Goal: Task Accomplishment & Management: Manage account settings

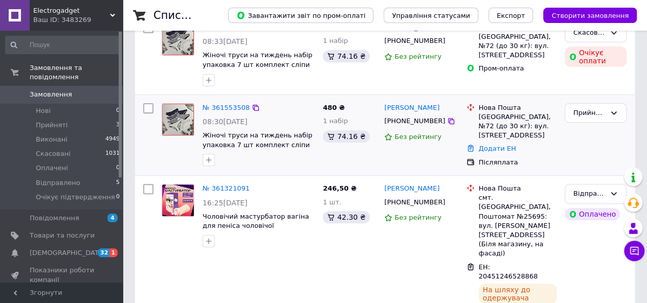
scroll to position [154, 0]
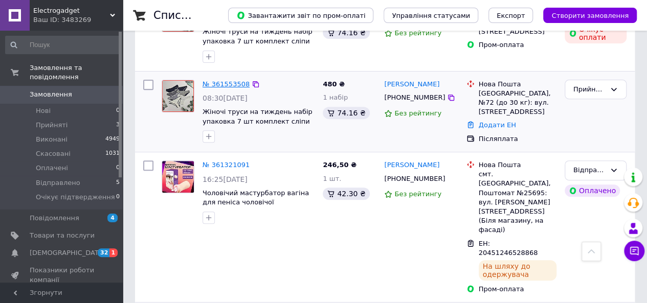
click at [229, 85] on link "№ 361553508" at bounding box center [226, 84] width 47 height 8
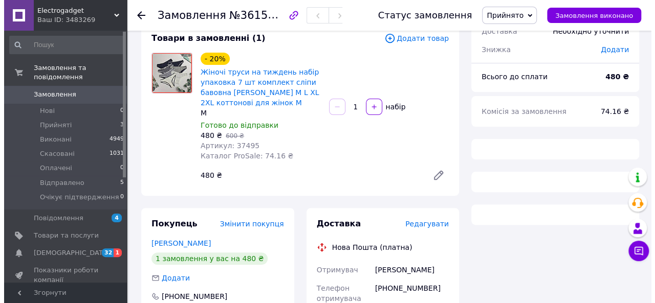
scroll to position [102, 0]
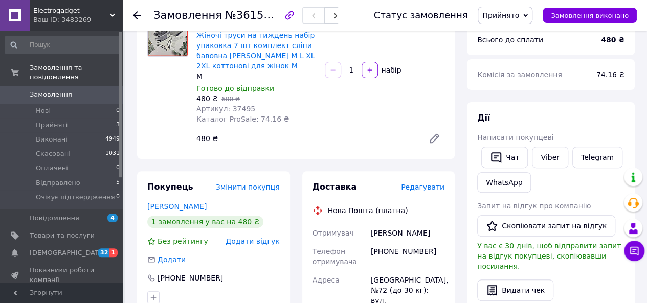
click at [425, 184] on span "Редагувати" at bounding box center [423, 187] width 44 height 8
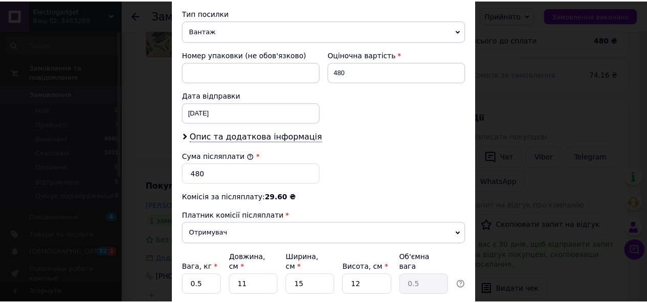
scroll to position [461, 0]
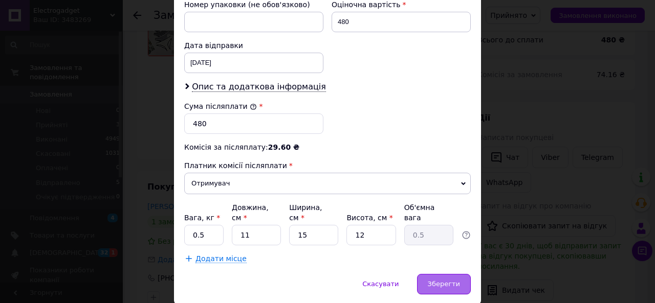
click at [453, 274] on div "Зберегти" at bounding box center [444, 284] width 54 height 20
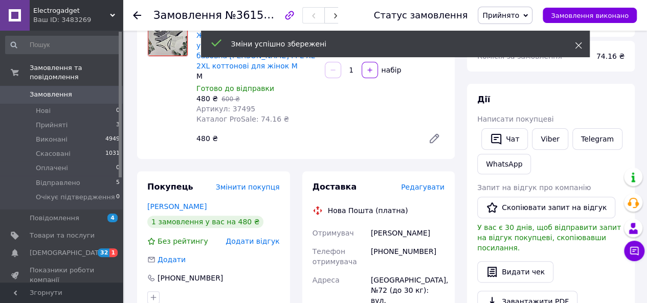
click at [581, 47] on icon at bounding box center [578, 45] width 7 height 7
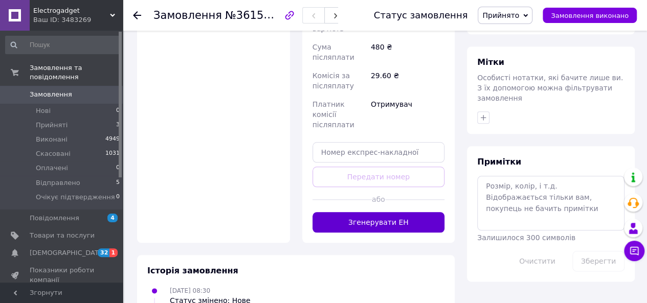
click at [401, 212] on button "Згенерувати ЕН" at bounding box center [379, 222] width 133 height 20
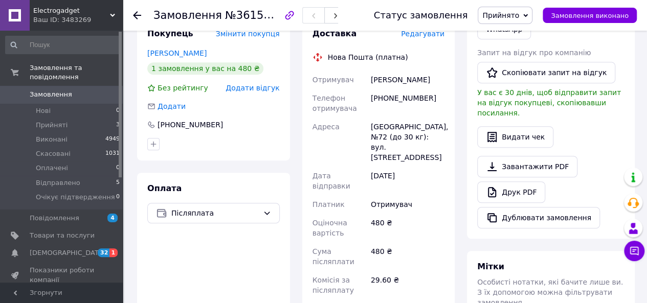
scroll to position [154, 0]
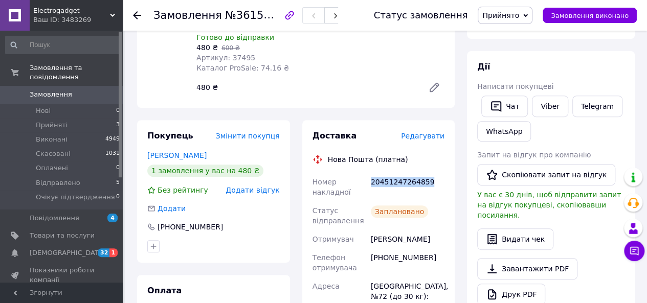
drag, startPoint x: 371, startPoint y: 182, endPoint x: 447, endPoint y: 182, distance: 76.8
copy div "20451247264859"
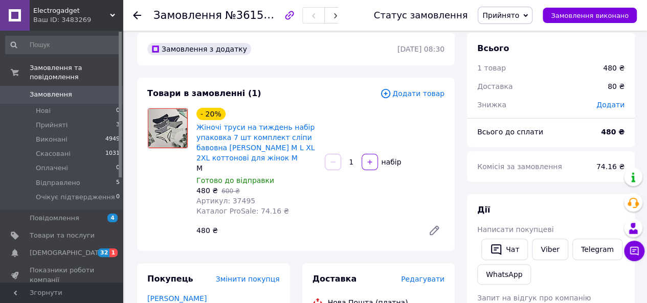
scroll to position [0, 0]
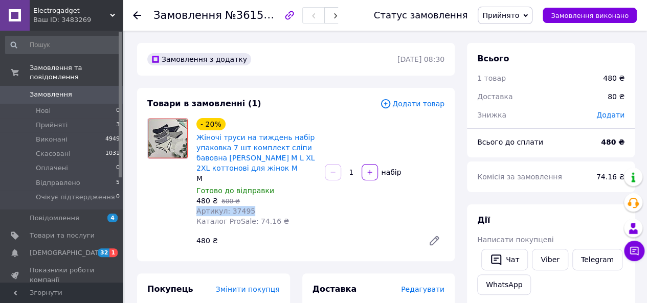
drag, startPoint x: 196, startPoint y: 211, endPoint x: 256, endPoint y: 213, distance: 60.4
click at [256, 213] on div "- 20% Жіночі труси на тиждень набір упаковка 7 шт комплект сліпи бавовна [PERSO…" at bounding box center [256, 172] width 128 height 113
copy span "Артикул: 37495"
click at [134, 18] on icon at bounding box center [137, 15] width 8 height 8
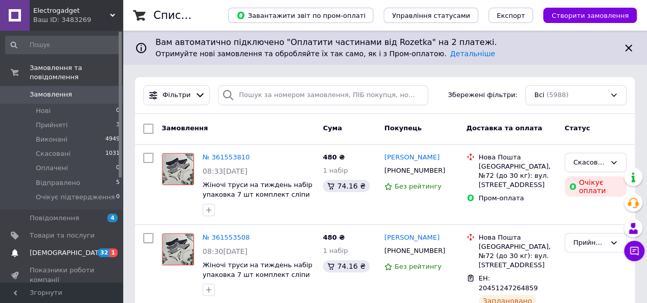
click at [91, 249] on span "[DEMOGRAPHIC_DATA]" at bounding box center [62, 253] width 65 height 9
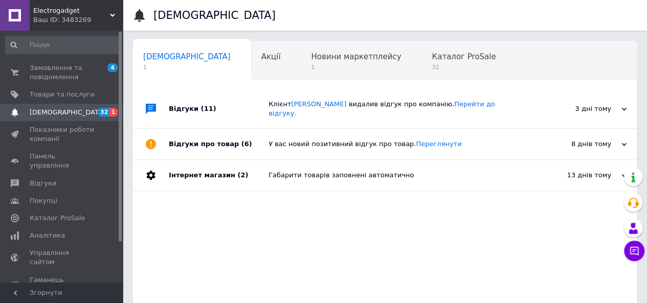
scroll to position [0, 3]
click at [70, 76] on span "Замовлення та повідомлення" at bounding box center [62, 72] width 65 height 18
